Goal: Find specific page/section: Find specific page/section

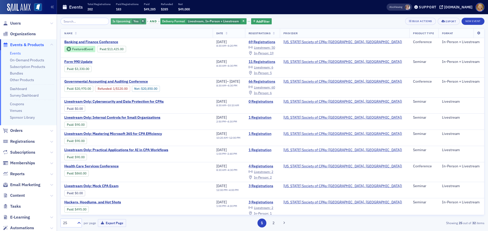
click at [142, 22] on icon "button" at bounding box center [143, 21] width 2 height 3
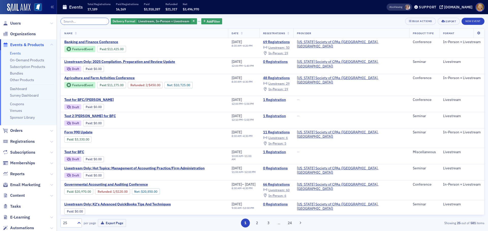
click at [94, 19] on input "search" at bounding box center [84, 21] width 49 height 7
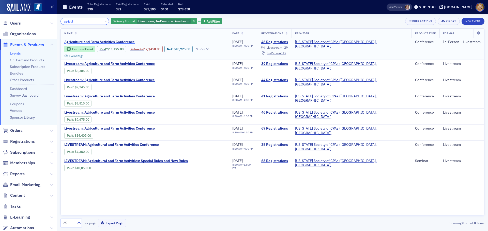
type input "agricul"
click at [91, 41] on span "Agriculture and Farm Activities Conference" at bounding box center [106, 42] width 85 height 5
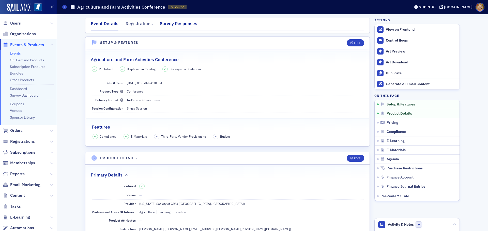
click at [160, 25] on div "Survey Responses" at bounding box center [178, 24] width 37 height 9
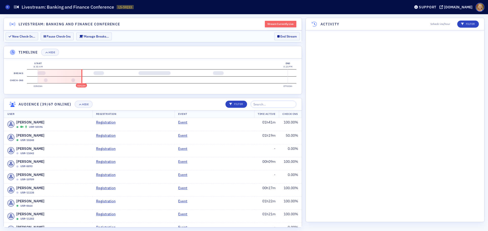
scroll to position [3541, 0]
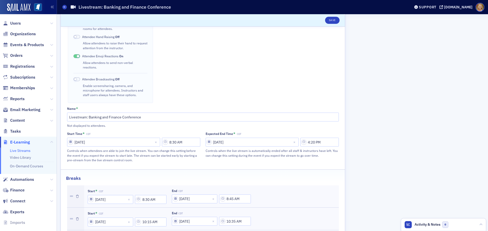
scroll to position [178, 0]
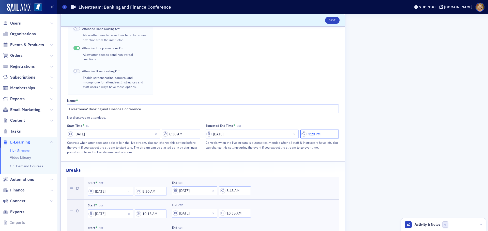
click at [316, 130] on input "4:20 PM" at bounding box center [319, 134] width 38 height 9
type input "4:30 PM"
click at [331, 22] on button "Save" at bounding box center [332, 20] width 14 height 7
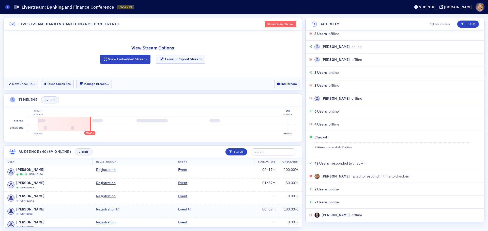
scroll to position [819, 0]
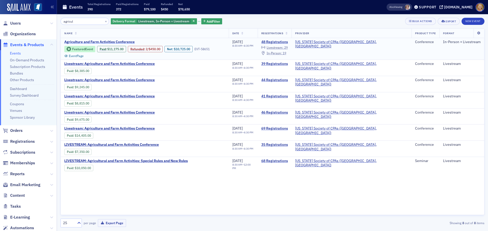
click at [134, 41] on span "Agriculture and Farm Activities Conference" at bounding box center [106, 42] width 85 height 5
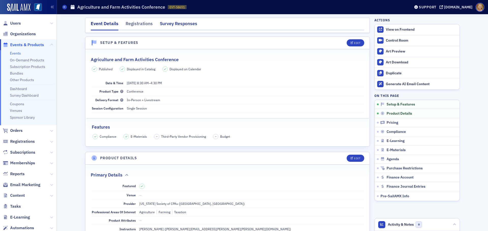
click at [176, 23] on div "Survey Responses" at bounding box center [178, 24] width 37 height 9
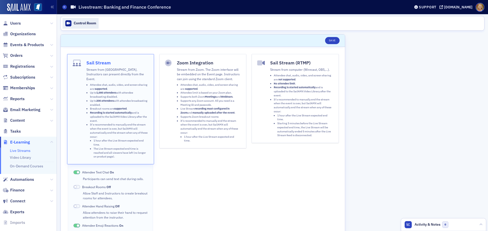
click at [92, 24] on div "Control Room" at bounding box center [85, 23] width 22 height 5
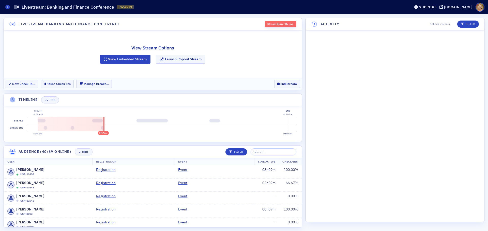
scroll to position [949, 0]
